Goal: Task Accomplishment & Management: Manage account settings

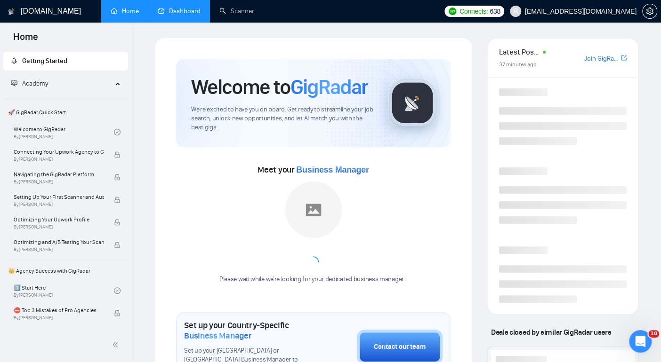
click at [187, 15] on link "Dashboard" at bounding box center [179, 11] width 43 height 8
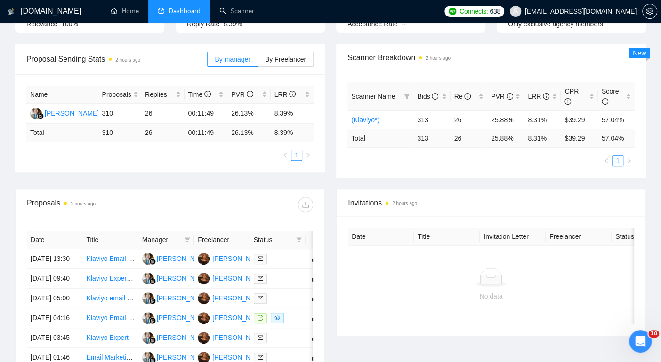
scroll to position [123, 0]
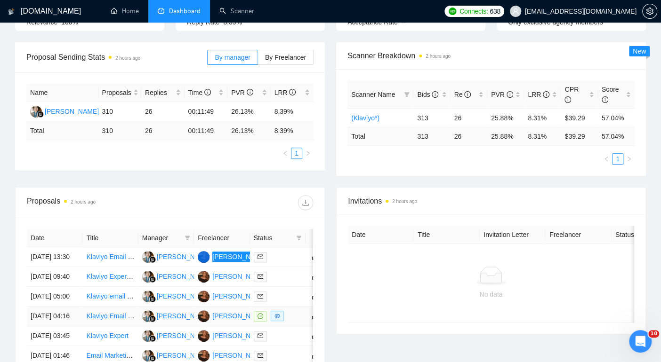
drag, startPoint x: 227, startPoint y: 261, endPoint x: 227, endPoint y: 353, distance: 91.3
click at [0, 0] on div "GigRadar.io Home Dashboard Scanner Connects: 638 calum@zolanah.com Team Dashboa…" at bounding box center [330, 218] width 661 height 683
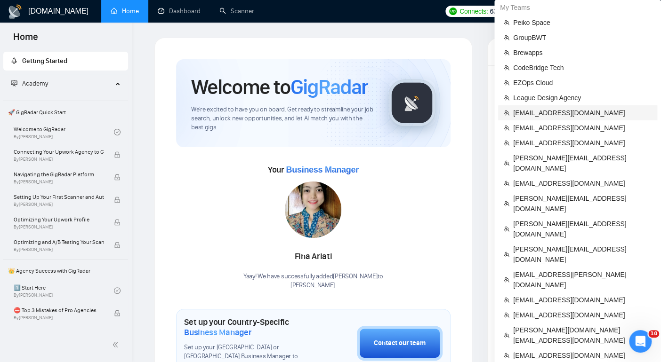
click at [541, 110] on span "[EMAIL_ADDRESS][DOMAIN_NAME]" at bounding box center [582, 113] width 138 height 10
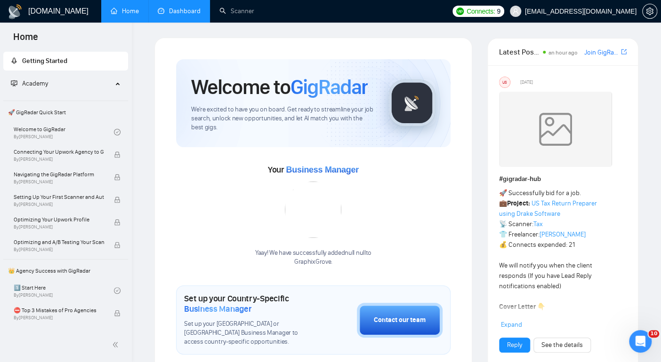
click at [166, 8] on link "Dashboard" at bounding box center [179, 11] width 43 height 8
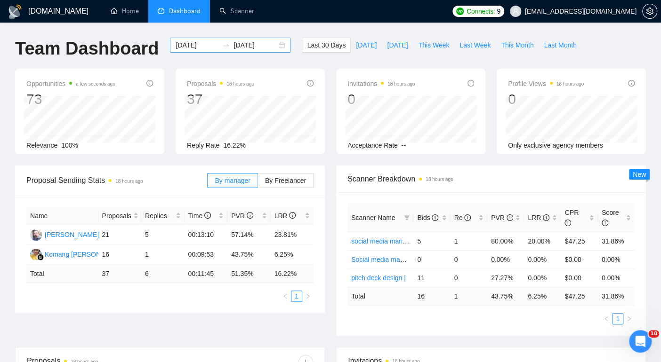
click at [275, 46] on div "2025-08-11 2025-09-10" at bounding box center [230, 45] width 120 height 15
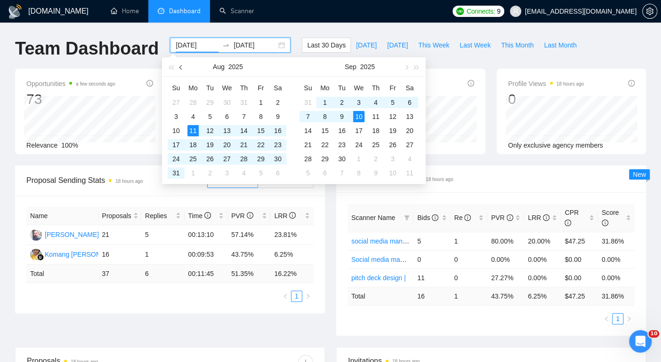
click at [182, 67] on span "button" at bounding box center [181, 67] width 5 height 5
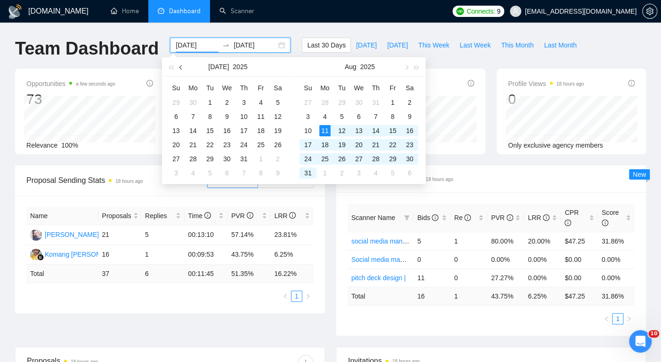
click at [182, 67] on span "button" at bounding box center [181, 67] width 5 height 5
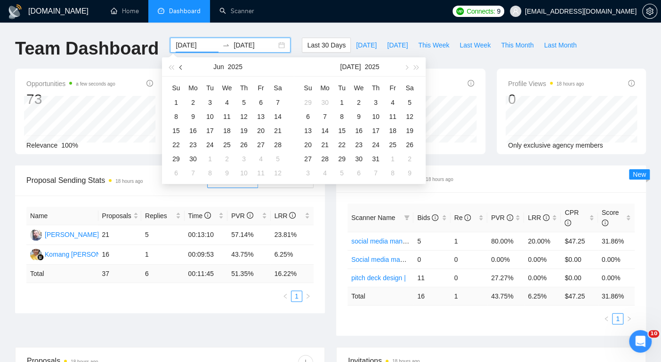
click at [182, 67] on span "button" at bounding box center [181, 67] width 5 height 5
type input "[DATE]"
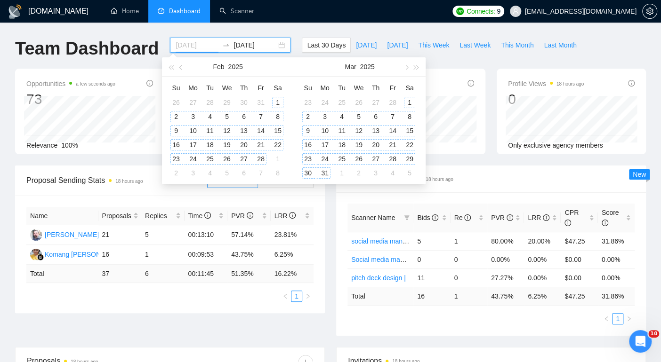
click at [280, 101] on div "1" at bounding box center [277, 102] width 11 height 11
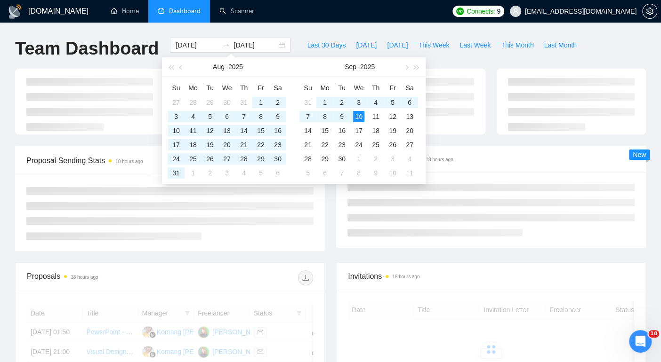
click at [441, 28] on div "GigRadar.io Home Dashboard Scanner Connects: 9 angelatodoroska@gmail.com Team D…" at bounding box center [330, 324] width 661 height 648
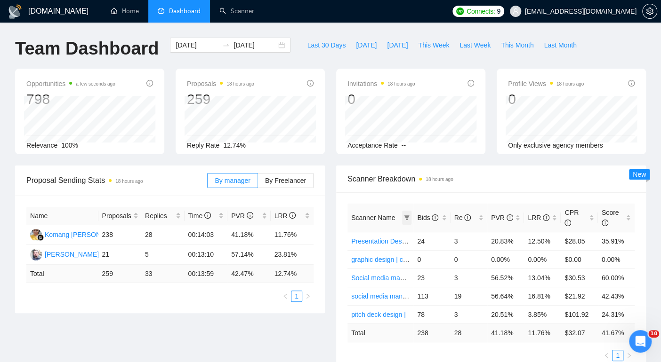
click at [407, 217] on icon "filter" at bounding box center [406, 218] width 5 height 5
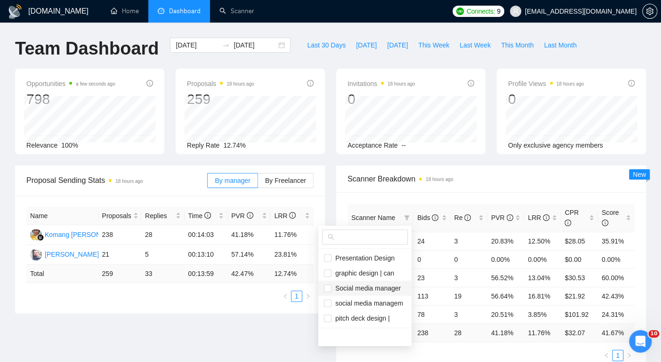
click at [360, 287] on span "Social media manager" at bounding box center [365, 289] width 69 height 8
checkbox input "true"
click at [352, 300] on span "social media managem" at bounding box center [367, 304] width 72 height 8
checkbox input "true"
click at [274, 339] on main "Team Dashboard 2025-02-01 2025-09-10 Last 30 Days Today Yesterday This Week Las…" at bounding box center [330, 367] width 631 height 659
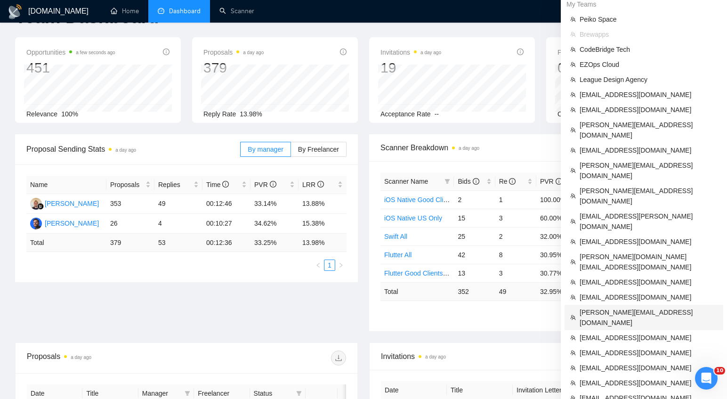
scroll to position [54, 0]
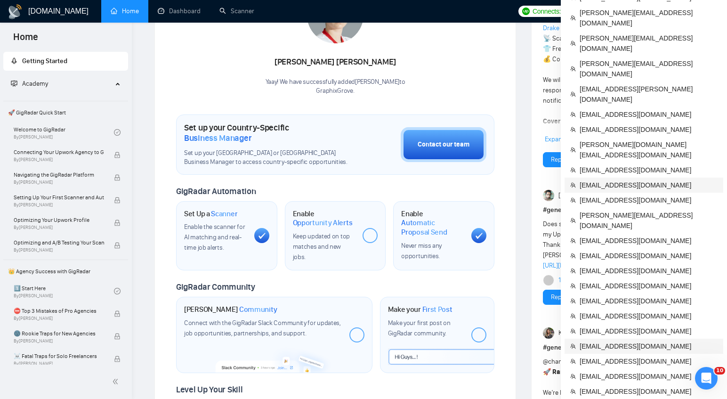
scroll to position [203, 0]
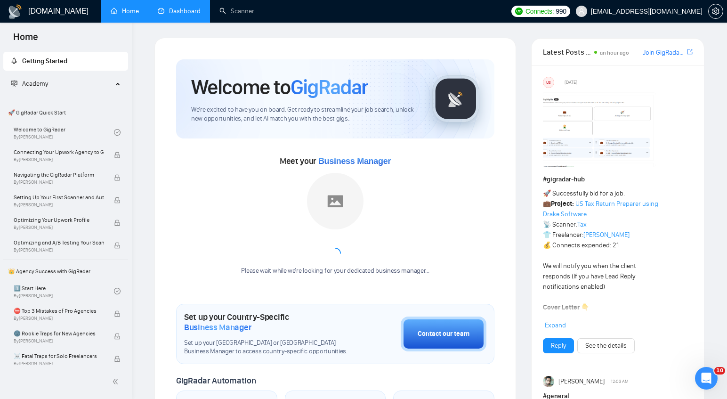
click at [172, 12] on link "Dashboard" at bounding box center [179, 11] width 43 height 8
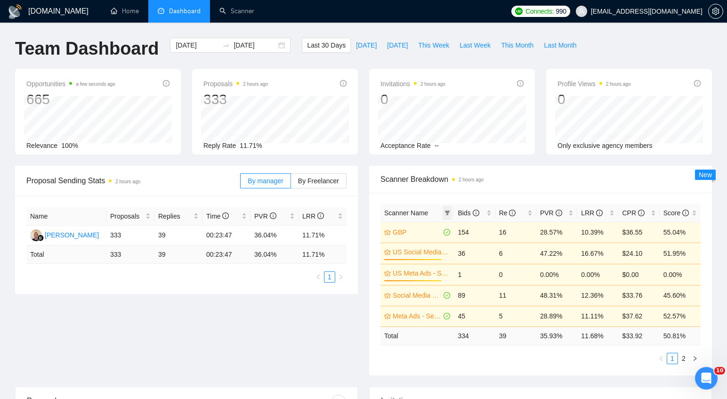
click at [447, 212] on icon "filter" at bounding box center [447, 212] width 5 height 5
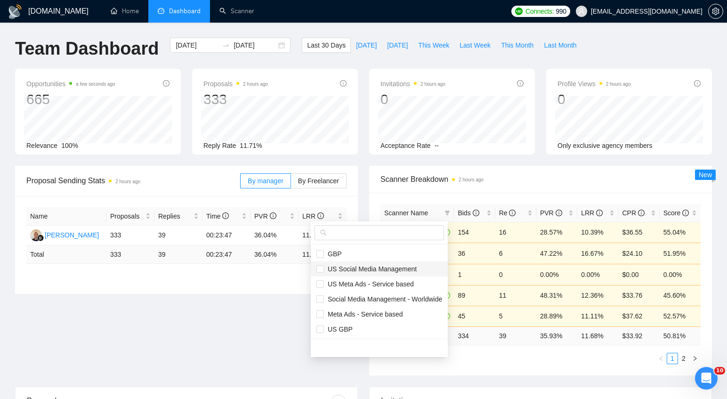
click at [340, 268] on span "US Social Media Management" at bounding box center [370, 269] width 93 height 8
checkbox input "true"
click at [353, 295] on span "Social Media Management - Worldwide" at bounding box center [383, 299] width 118 height 8
checkbox input "true"
click at [279, 349] on main "Team Dashboard [DATE] [DATE] Last 30 Days [DATE] [DATE] This Week Last Week Thi…" at bounding box center [363, 362] width 697 height 649
